Goal: Task Accomplishment & Management: Complete application form

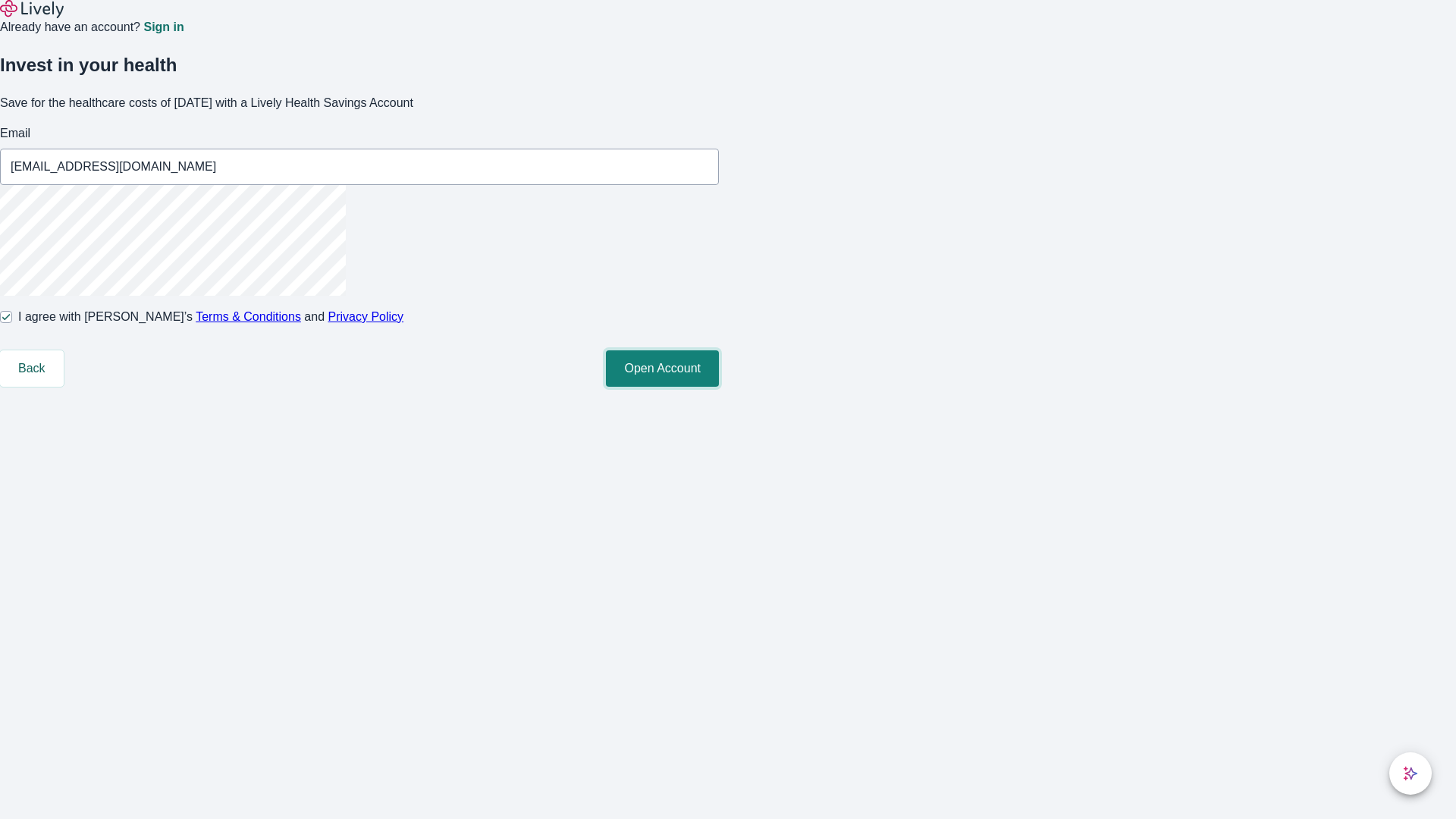
click at [719, 386] on button "Open Account" at bounding box center [662, 369] width 113 height 37
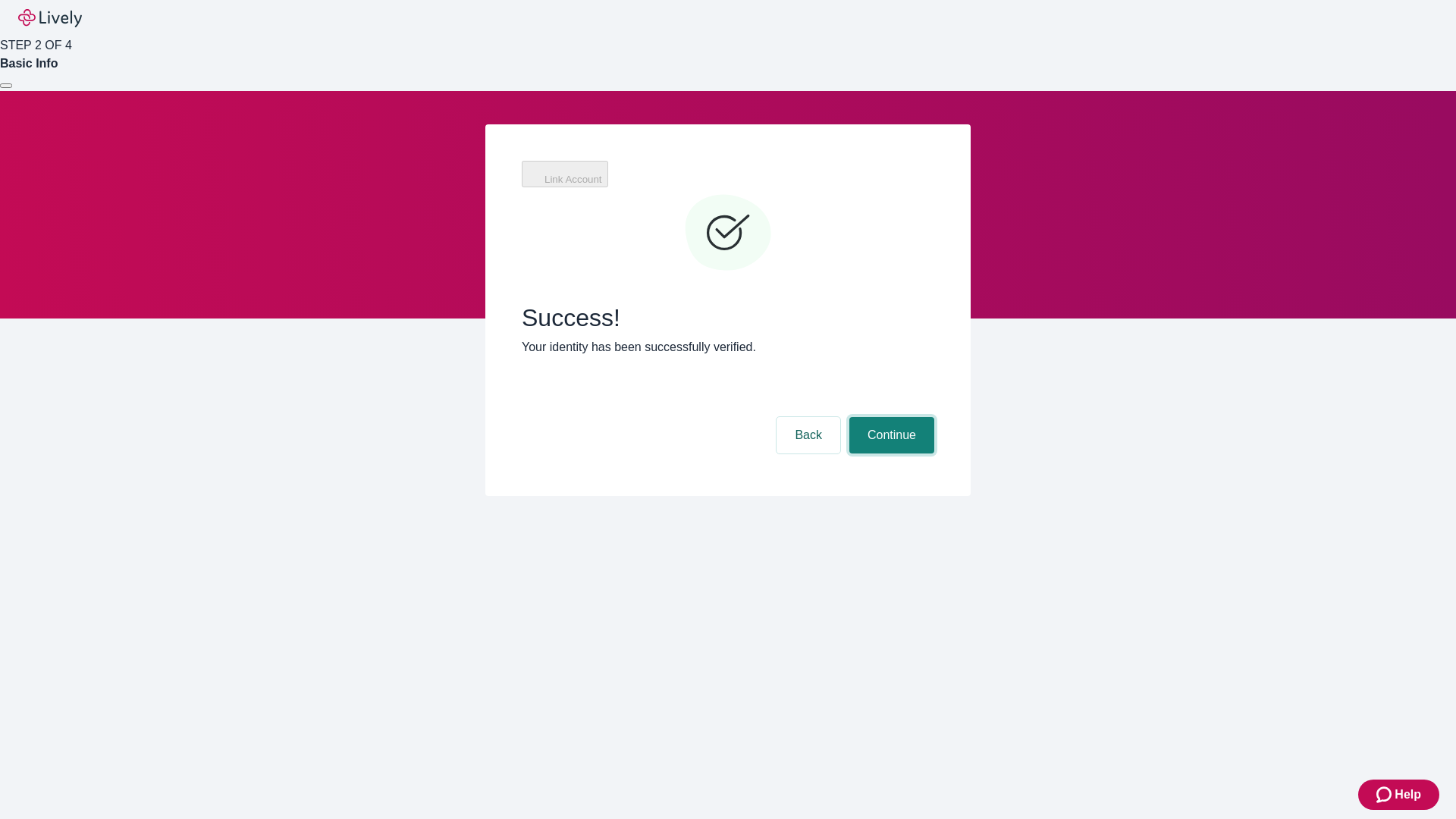
click at [889, 417] on button "Continue" at bounding box center [892, 435] width 85 height 37
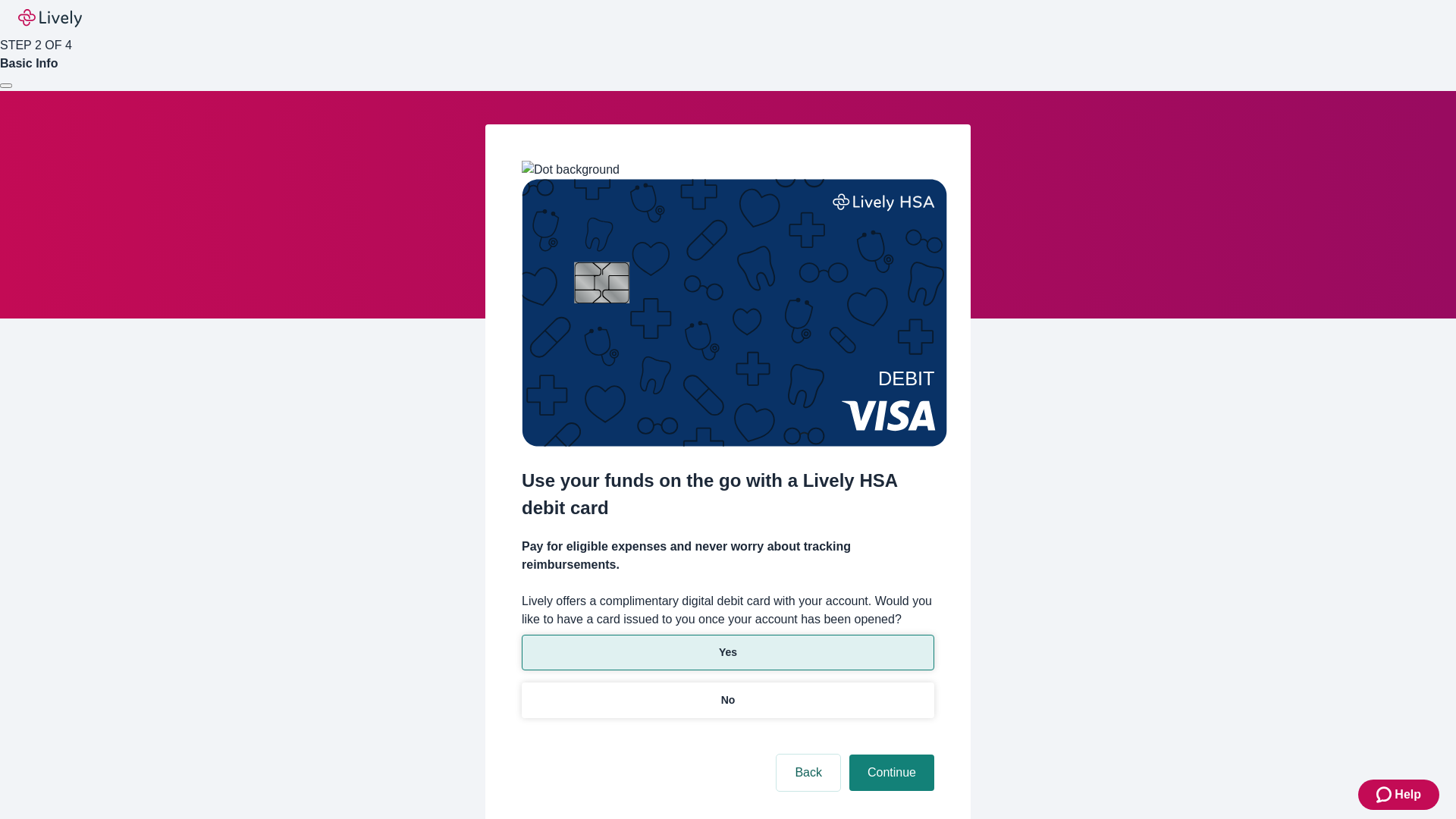
click at [727, 644] on p "Yes" at bounding box center [728, 652] width 18 height 16
click at [889, 755] on button "Continue" at bounding box center [892, 773] width 85 height 37
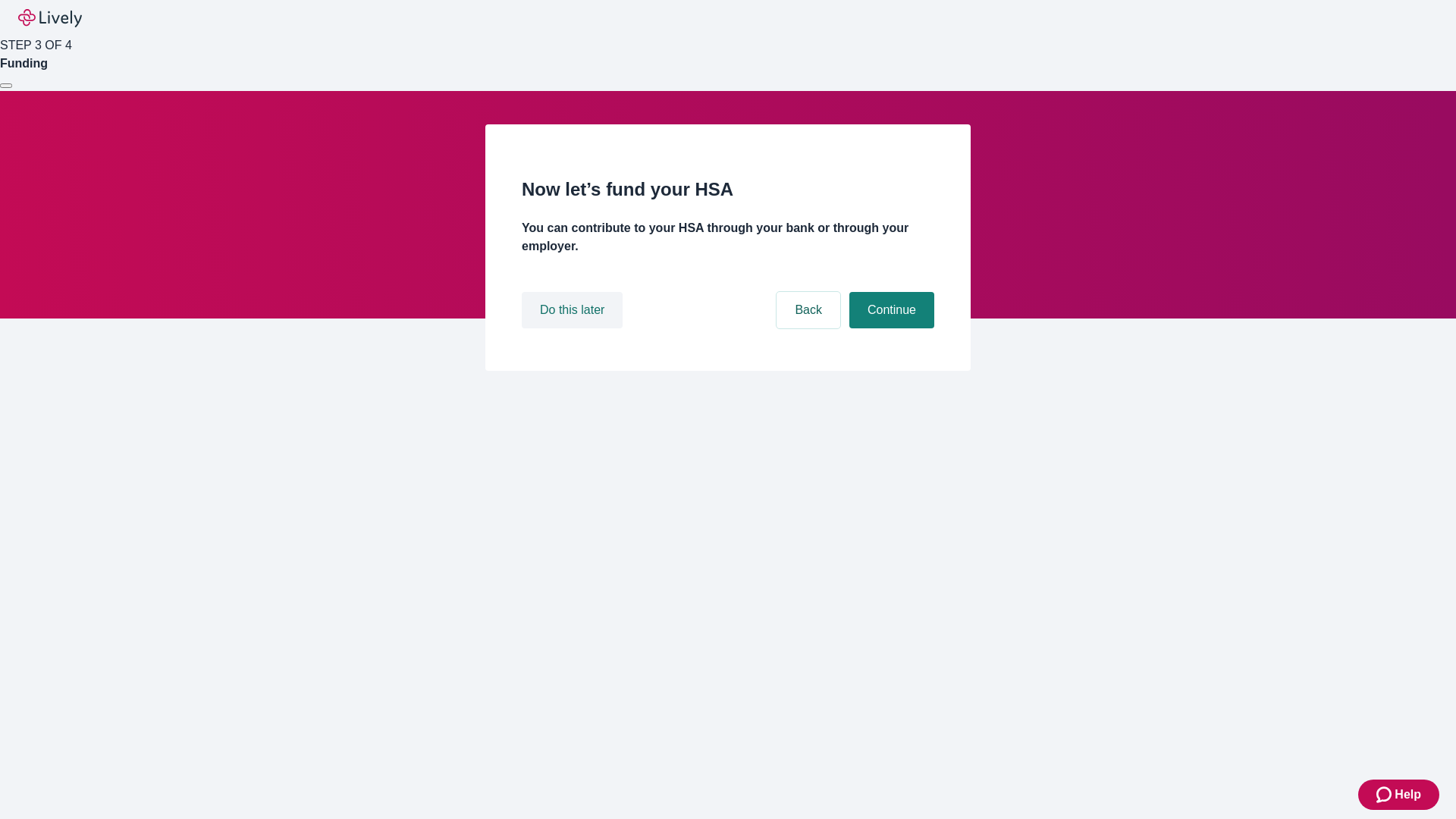
click at [574, 329] on button "Do this later" at bounding box center [572, 310] width 101 height 37
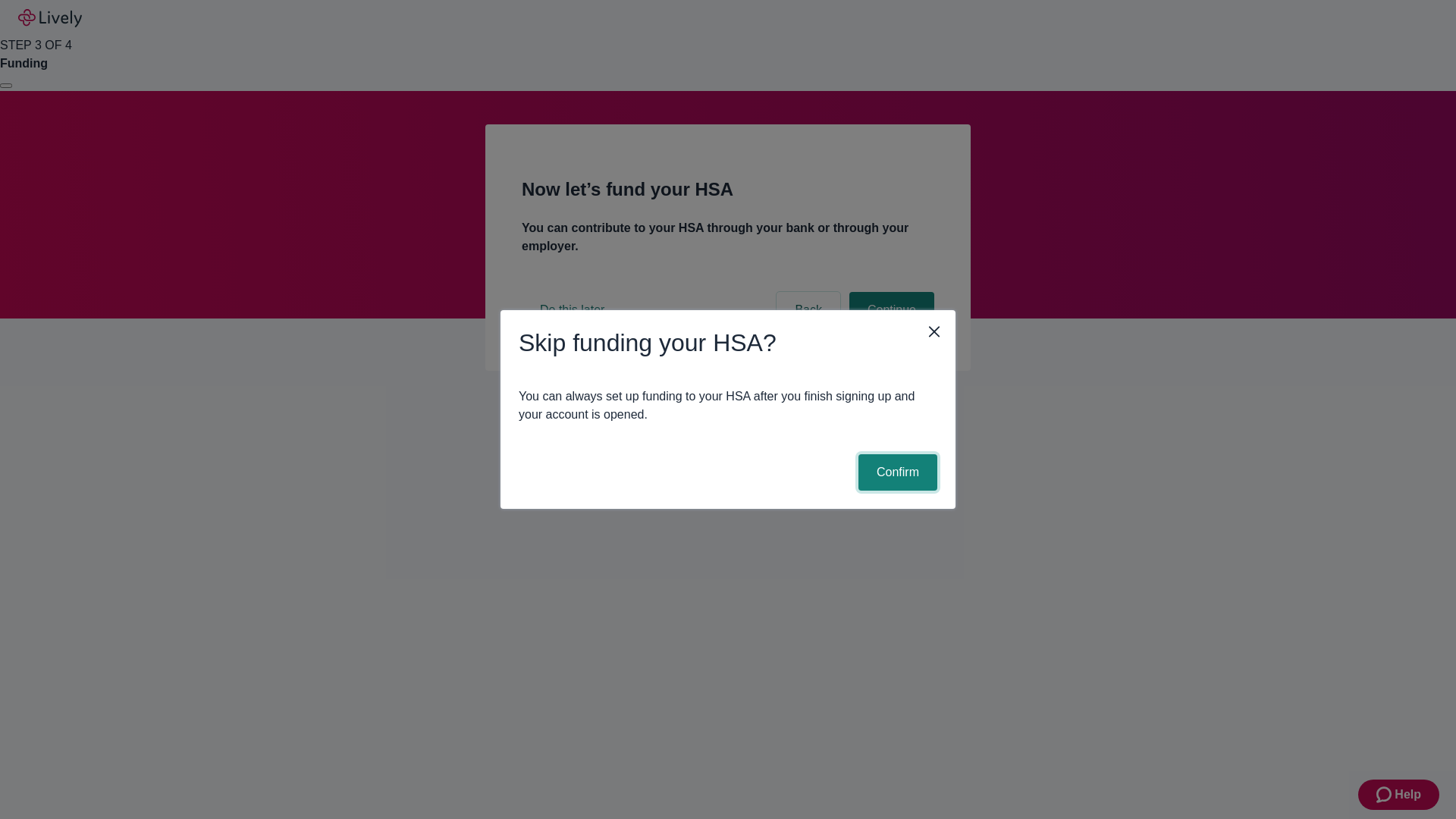
click at [896, 472] on button "Confirm" at bounding box center [898, 473] width 79 height 37
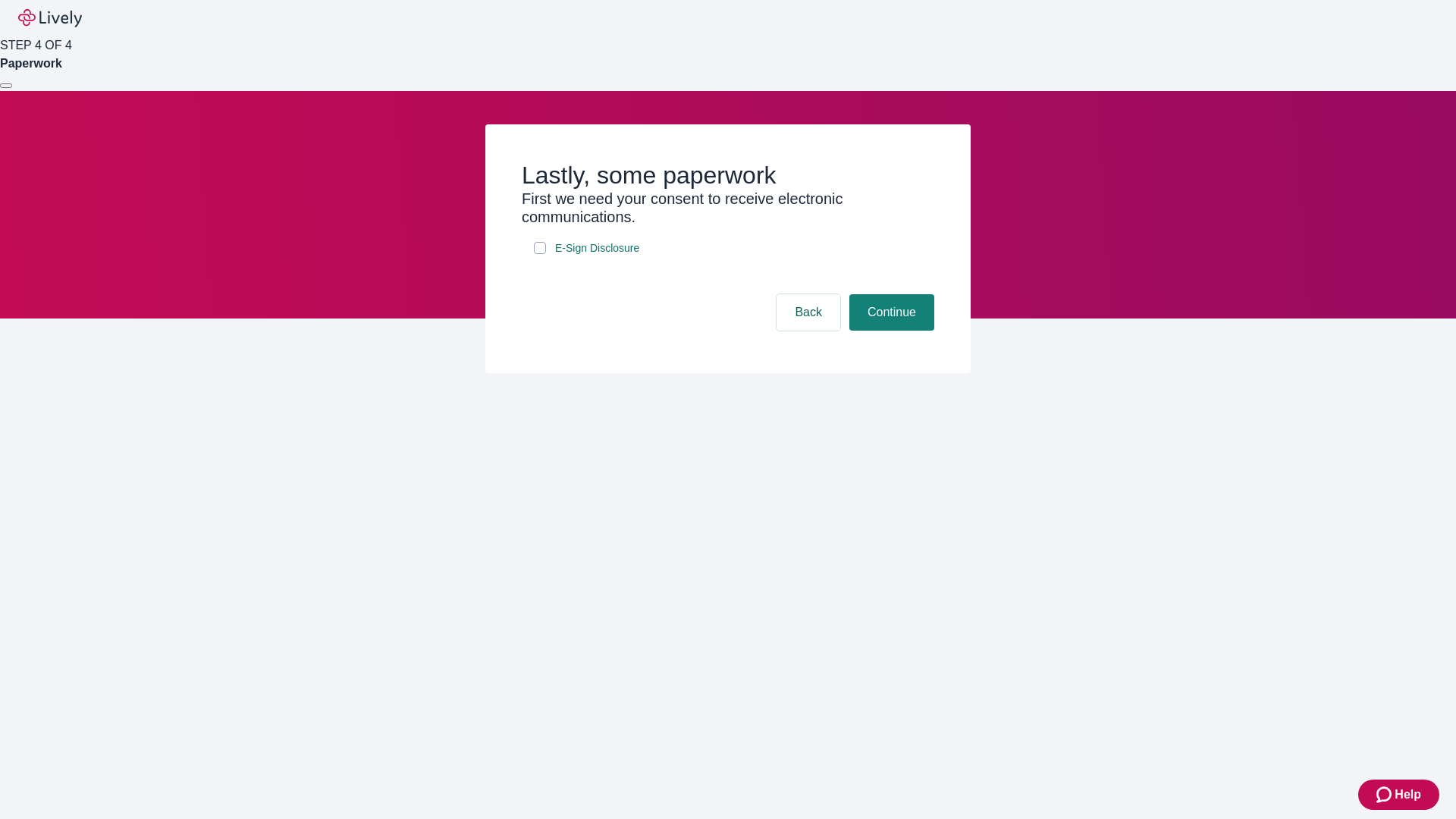
click at [540, 254] on input "E-Sign Disclosure" at bounding box center [539, 248] width 12 height 12
checkbox input "true"
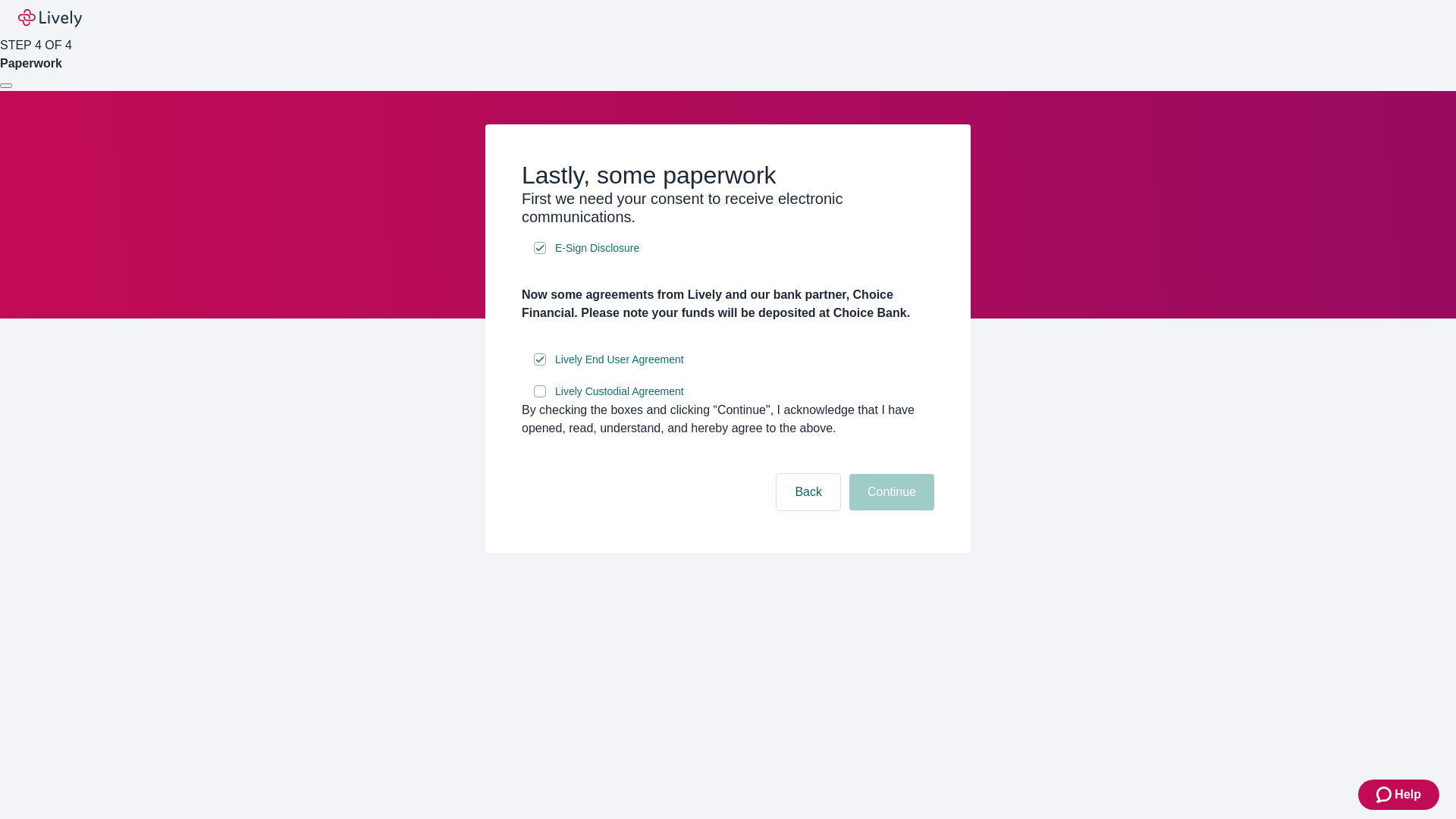
click at [540, 398] on input "Lively Custodial Agreement" at bounding box center [539, 391] width 12 height 12
checkbox input "true"
click at [889, 510] on button "Continue" at bounding box center [892, 492] width 85 height 37
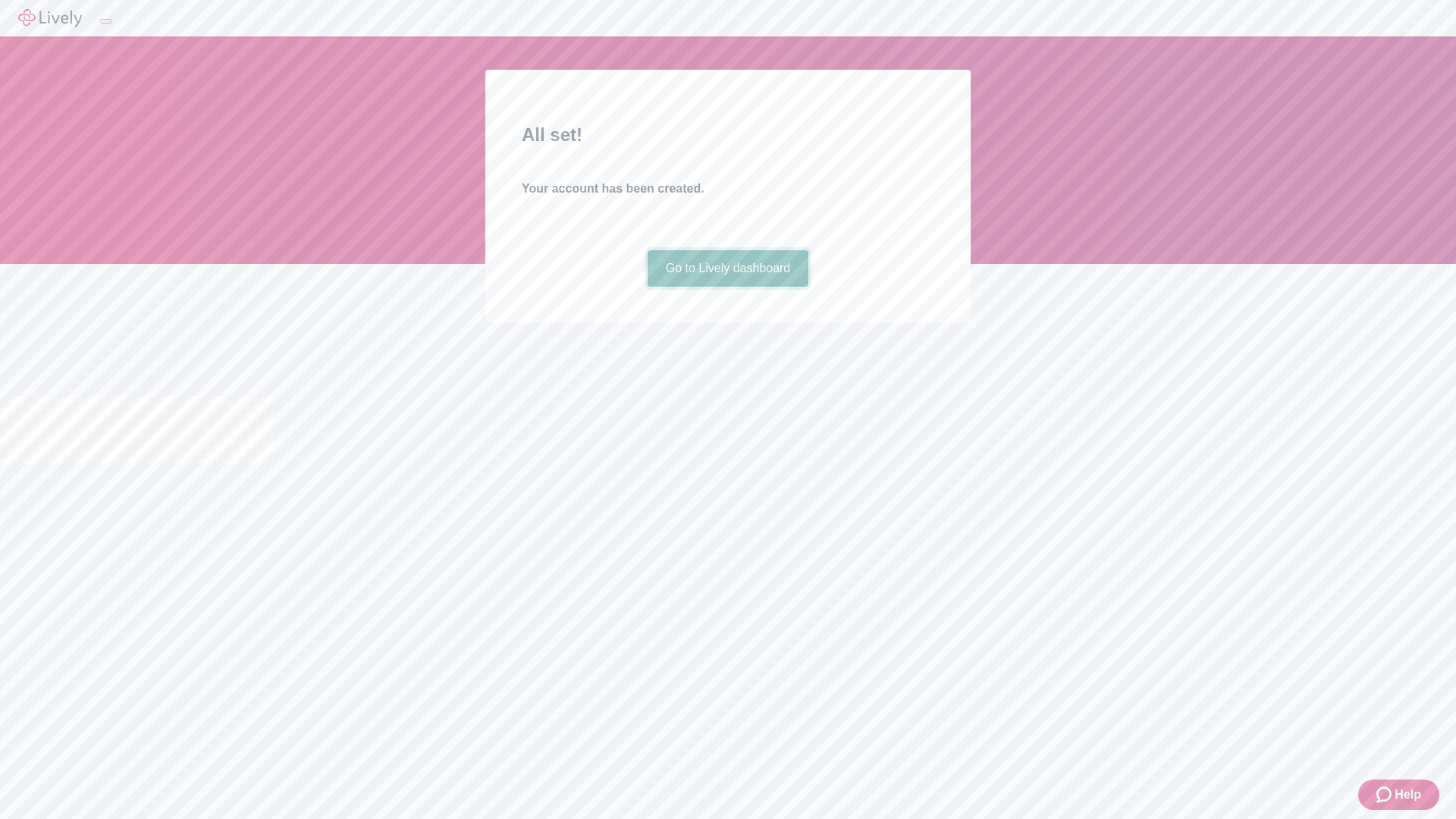
click at [727, 286] on link "Go to Lively dashboard" at bounding box center [728, 269] width 161 height 37
